Goal: Complete application form

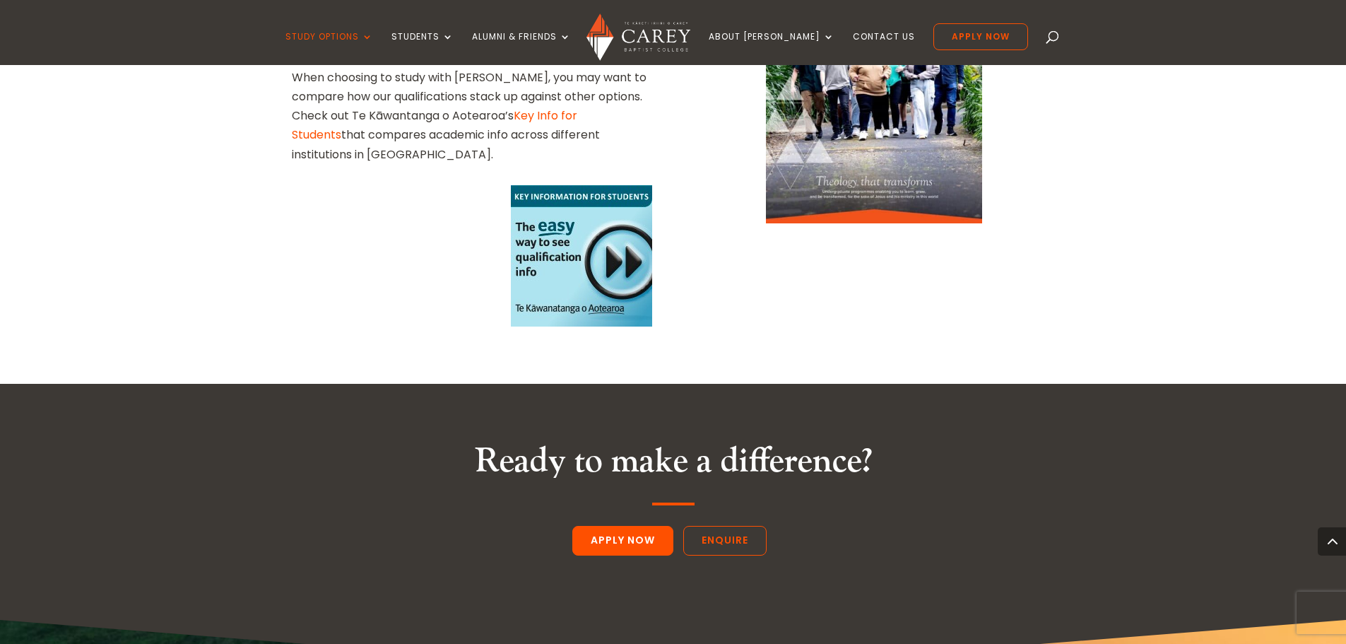
scroll to position [2756, 0]
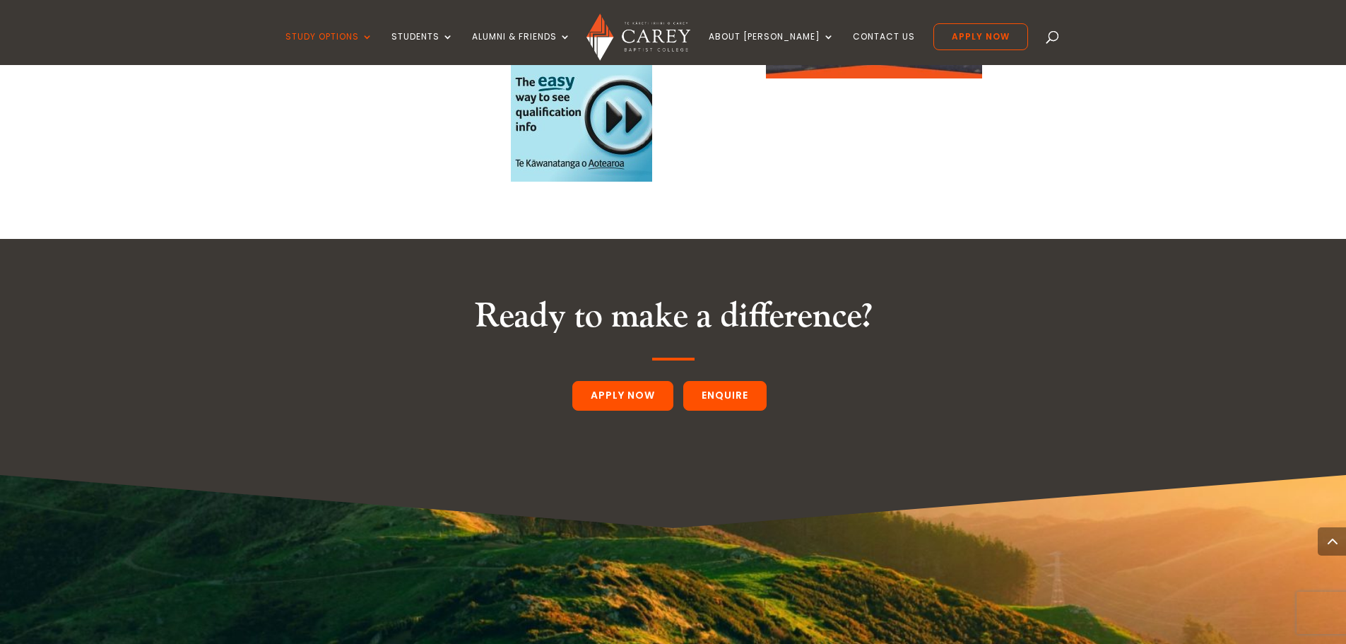
click at [716, 381] on link "Enquire" at bounding box center [724, 396] width 83 height 30
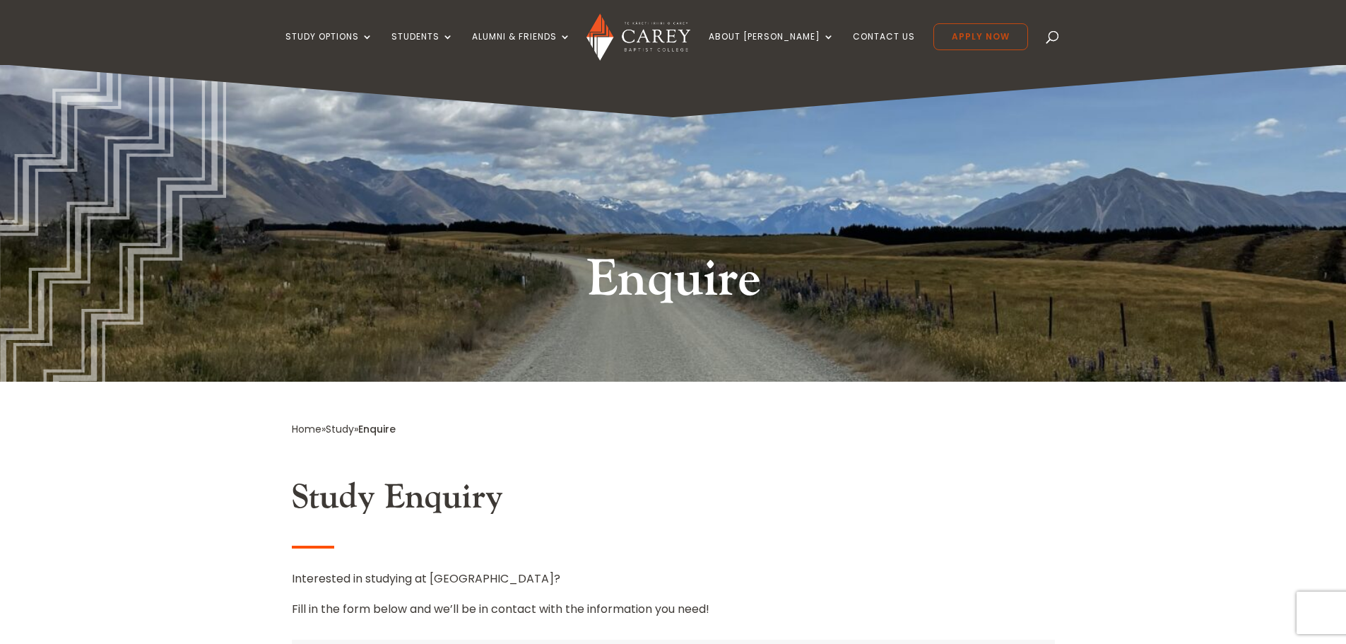
click at [940, 43] on link "Apply Now" at bounding box center [981, 36] width 95 height 27
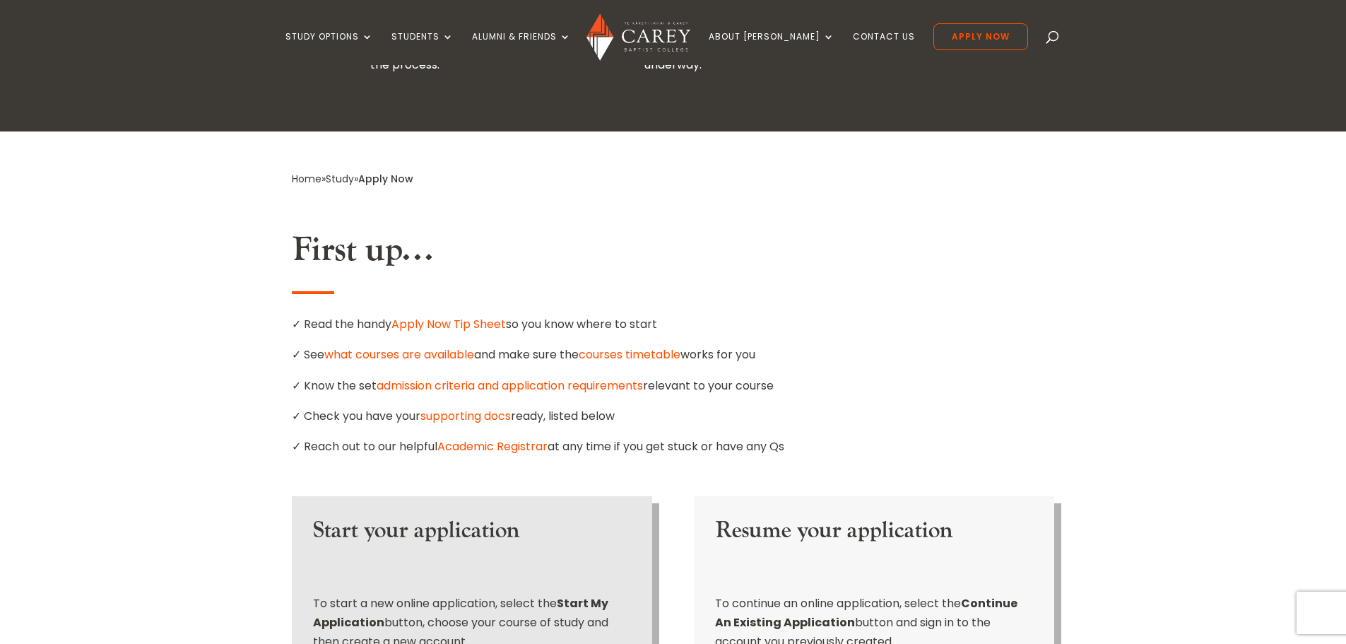
scroll to position [848, 0]
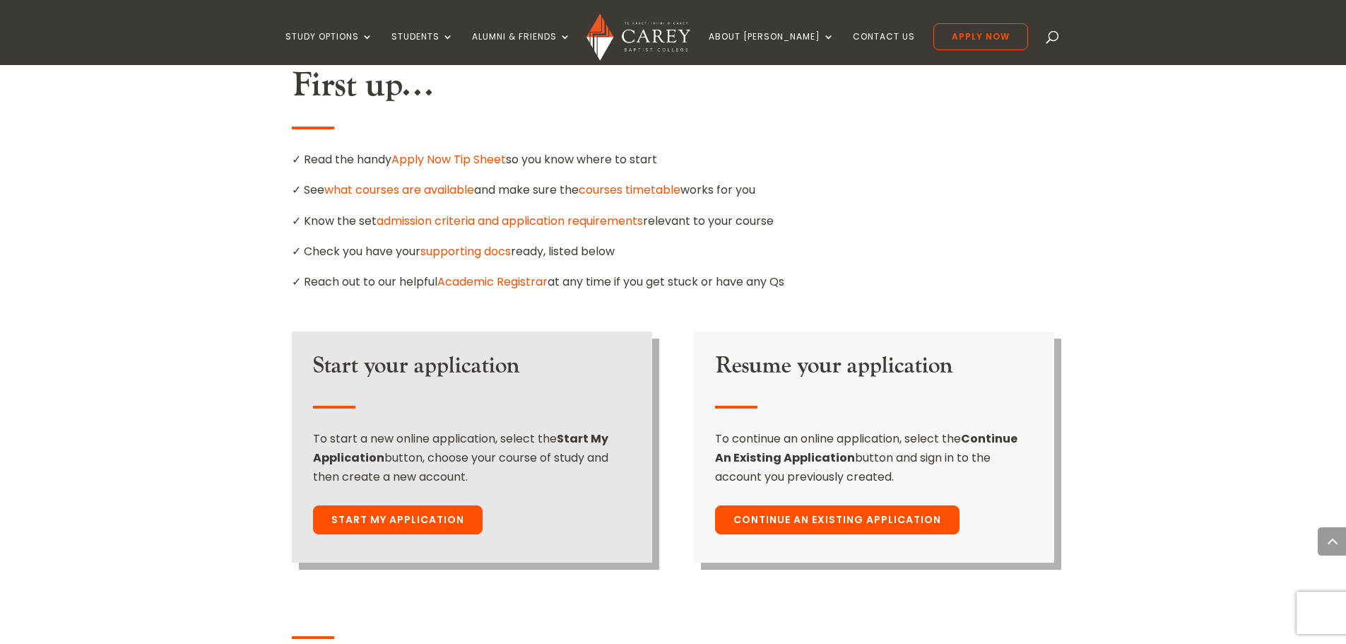
click at [778, 505] on link "Continue An Existing Application" at bounding box center [837, 520] width 245 height 30
click at [433, 505] on link "Start My Application" at bounding box center [398, 520] width 170 height 30
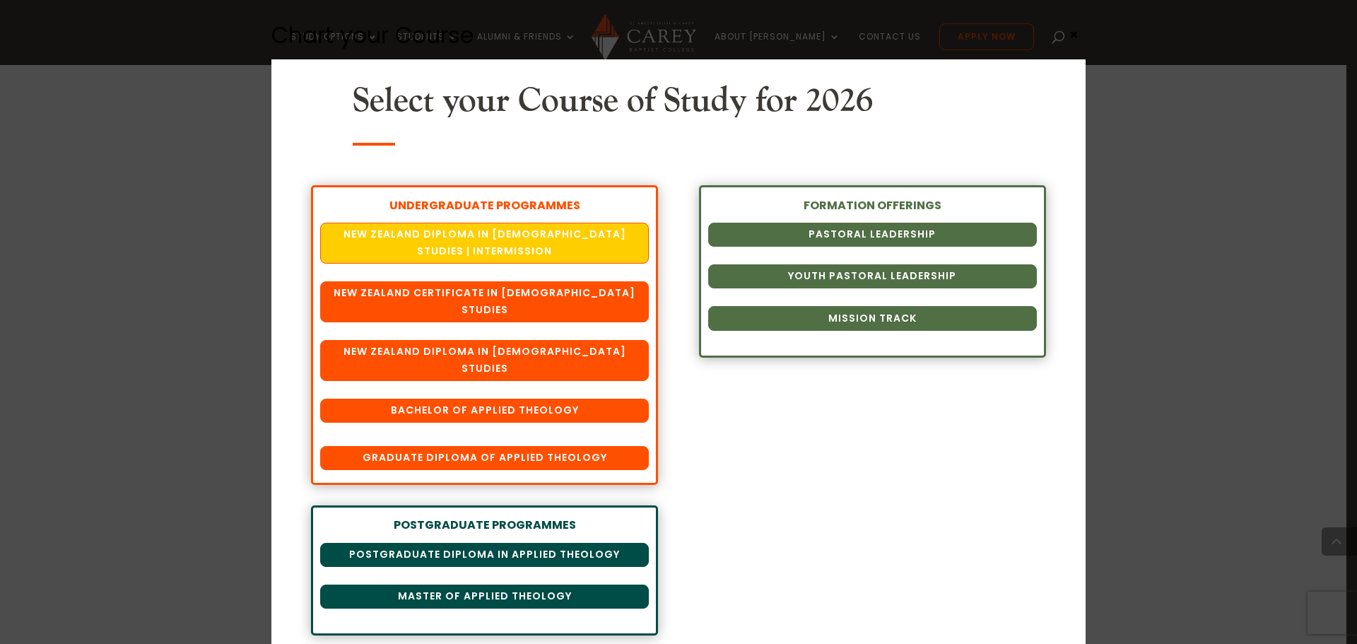
click at [1252, 327] on div "Chart your Course Select your Course of Study for 2026 UNDERGRADUATE PROGRAMMES…" at bounding box center [678, 322] width 1357 height 644
